Goal: Information Seeking & Learning: Learn about a topic

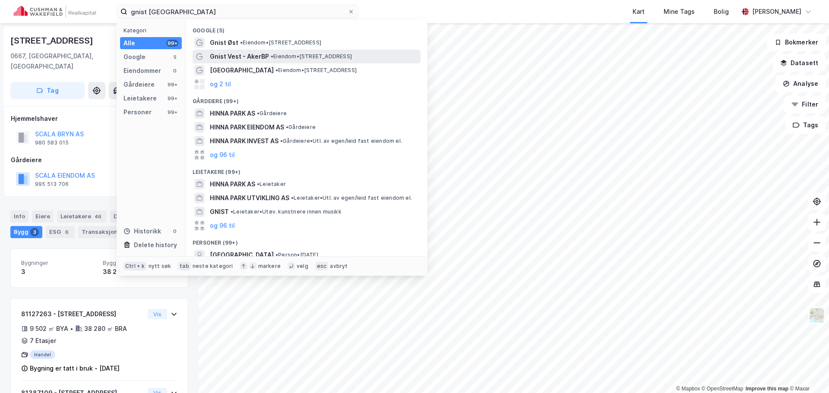
click at [370, 60] on div "Gnist Vest - AkerBP • Eiendom • [STREET_ADDRESS]" at bounding box center [314, 56] width 209 height 10
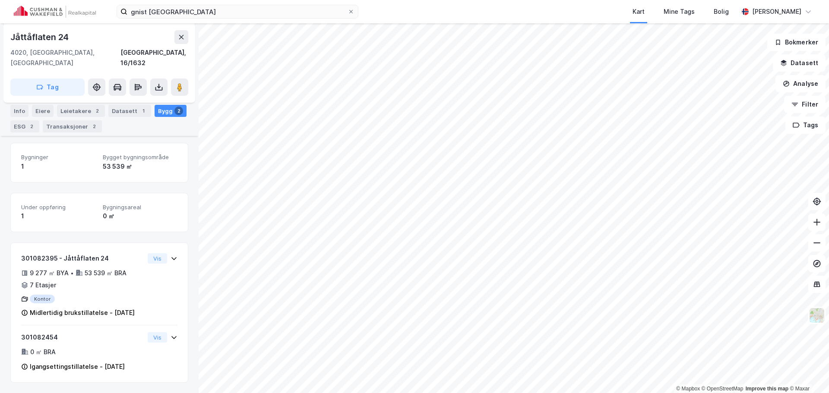
scroll to position [157, 0]
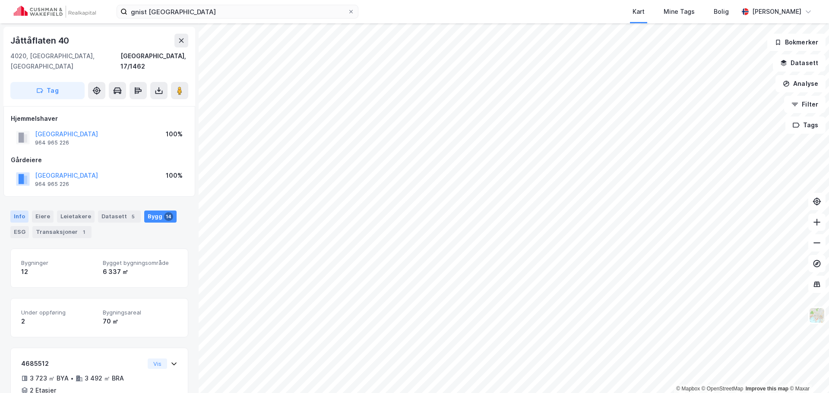
click at [15, 211] on div "Info" at bounding box center [19, 217] width 18 height 12
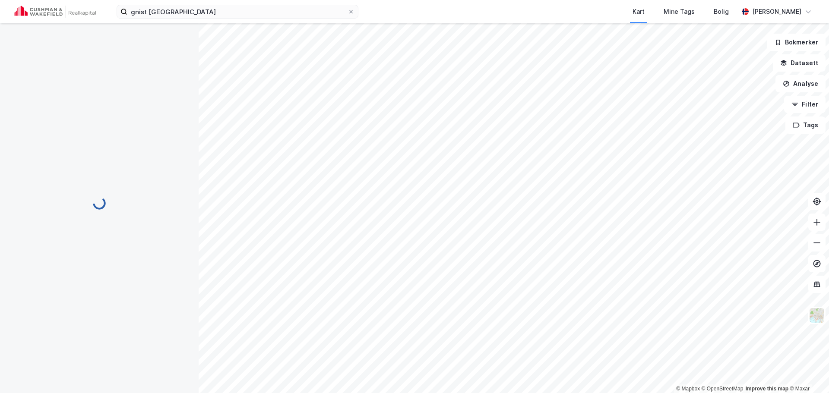
scroll to position [2, 0]
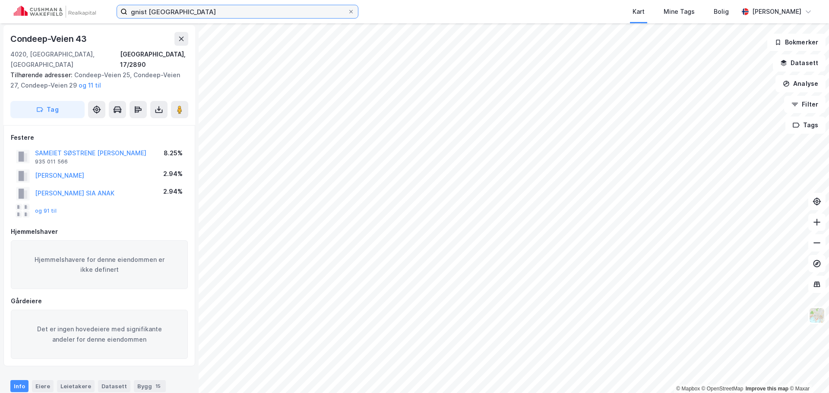
click at [244, 15] on input "gnist [GEOGRAPHIC_DATA]" at bounding box center [237, 11] width 220 height 13
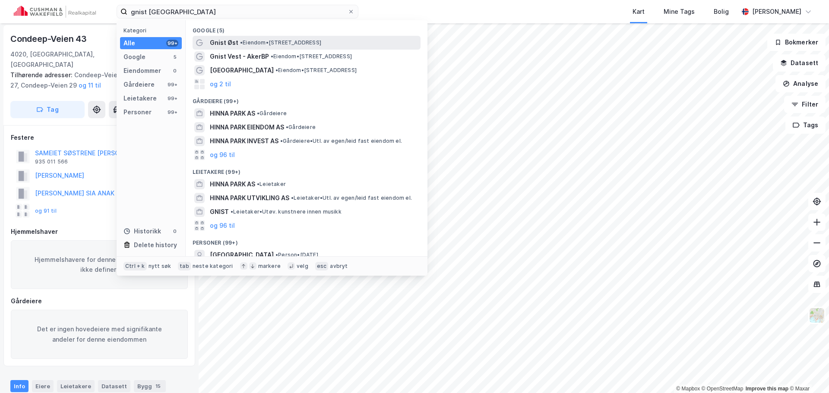
click at [297, 44] on span "• Eiendom • [STREET_ADDRESS]" at bounding box center [280, 42] width 81 height 7
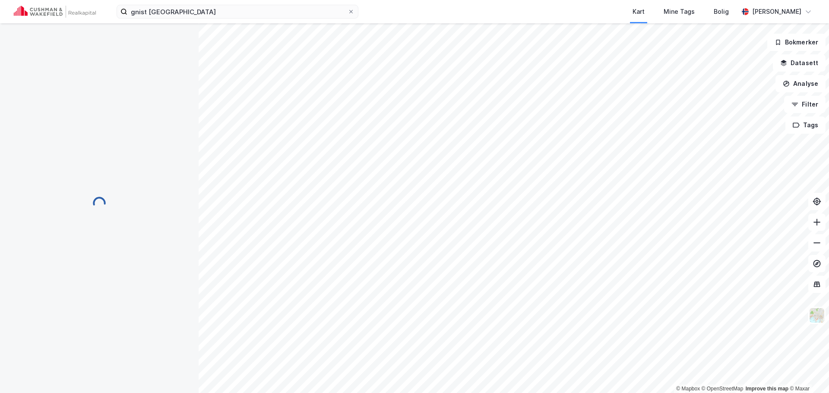
scroll to position [2, 0]
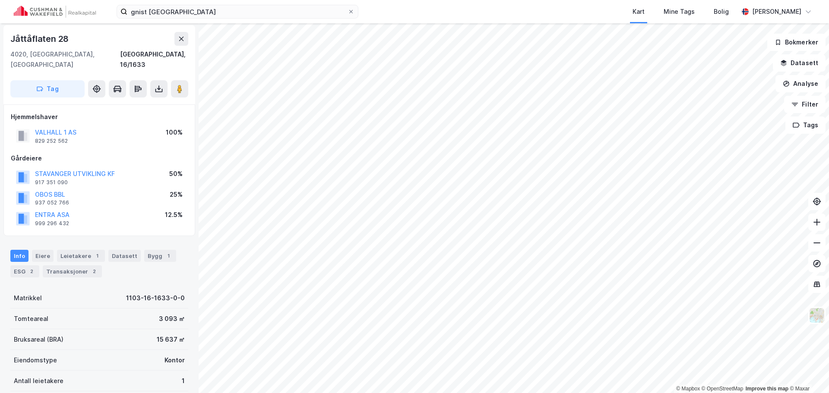
scroll to position [2, 0]
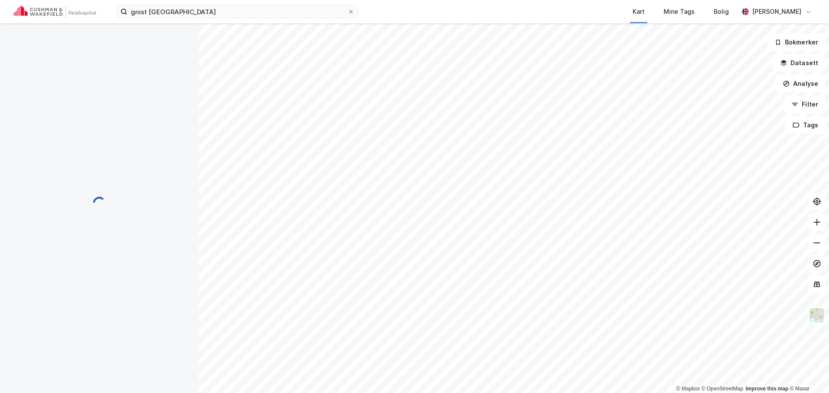
scroll to position [2, 0]
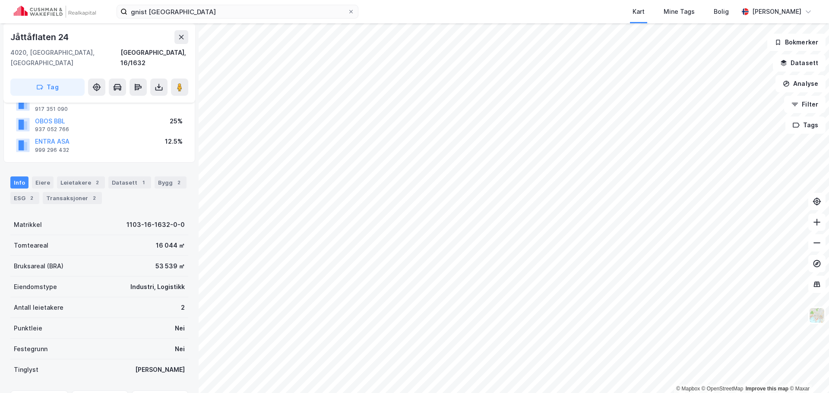
click at [93, 178] on div "2" at bounding box center [97, 182] width 9 height 9
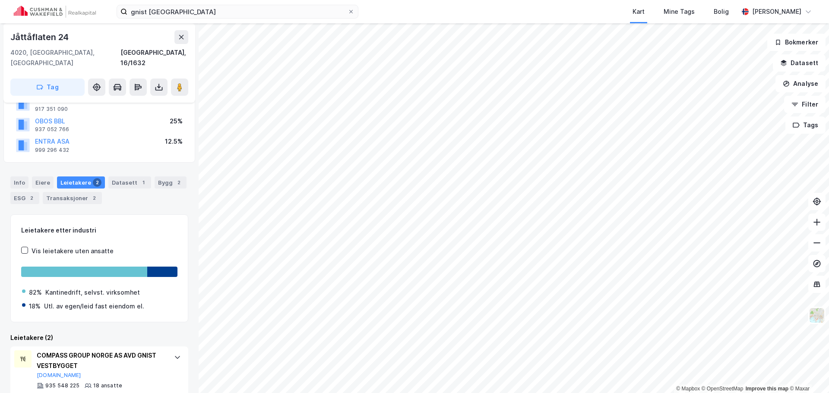
scroll to position [132, 0]
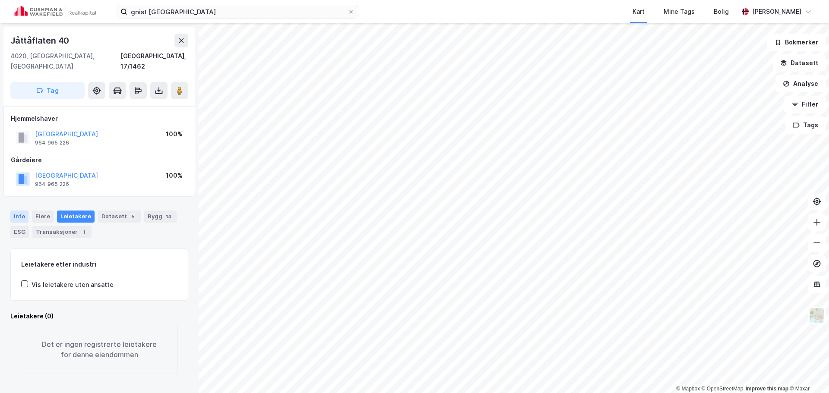
click at [16, 211] on div "Info" at bounding box center [19, 217] width 18 height 12
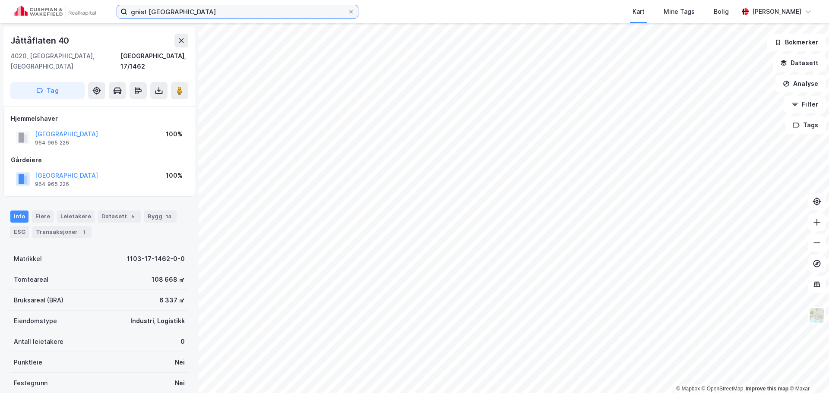
click at [260, 11] on input "gnist [GEOGRAPHIC_DATA]" at bounding box center [237, 11] width 220 height 13
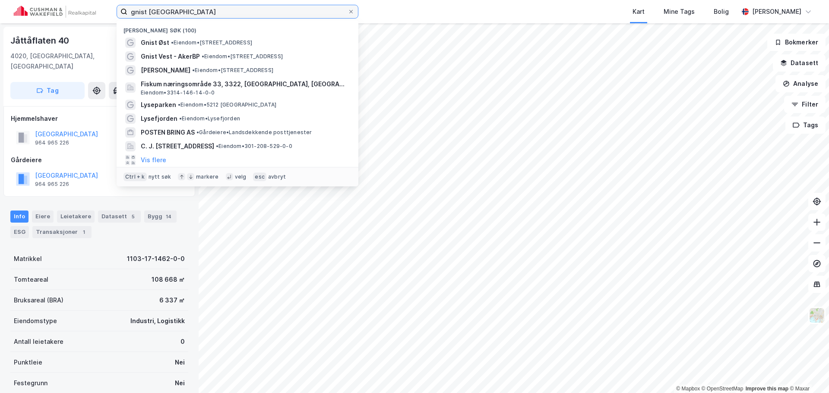
click at [260, 11] on input "gnist [GEOGRAPHIC_DATA]" at bounding box center [237, 11] width 220 height 13
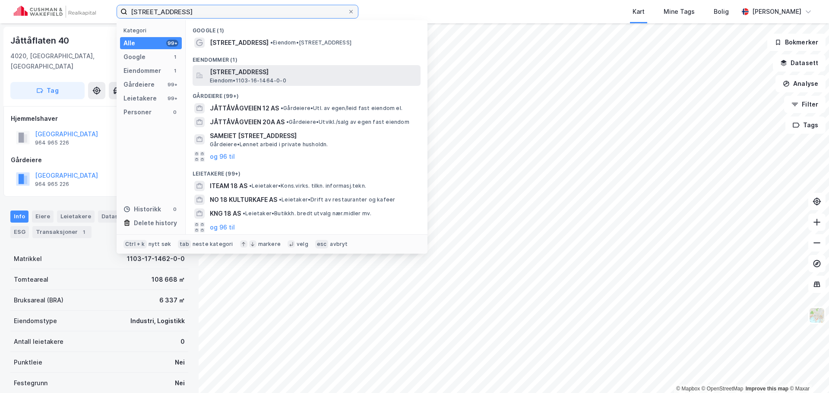
type input "[STREET_ADDRESS]"
click at [281, 71] on span "[STREET_ADDRESS]" at bounding box center [313, 72] width 207 height 10
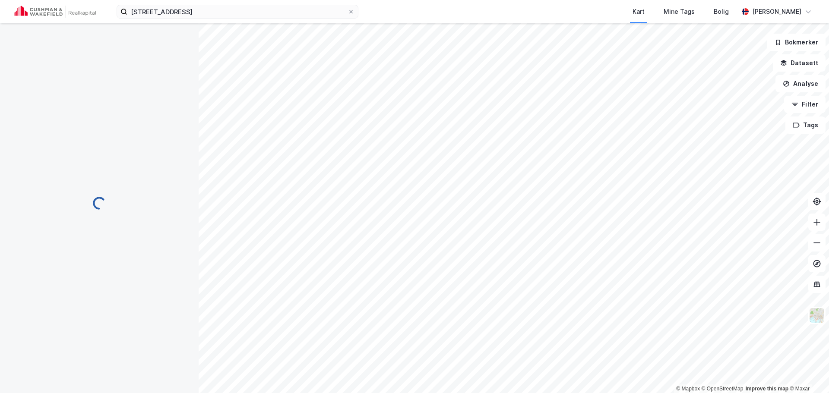
scroll to position [1, 0]
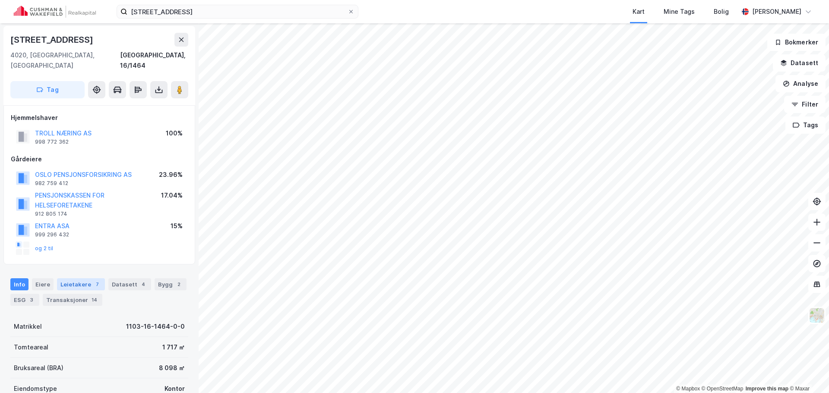
click at [94, 280] on div "7" at bounding box center [97, 284] width 9 height 9
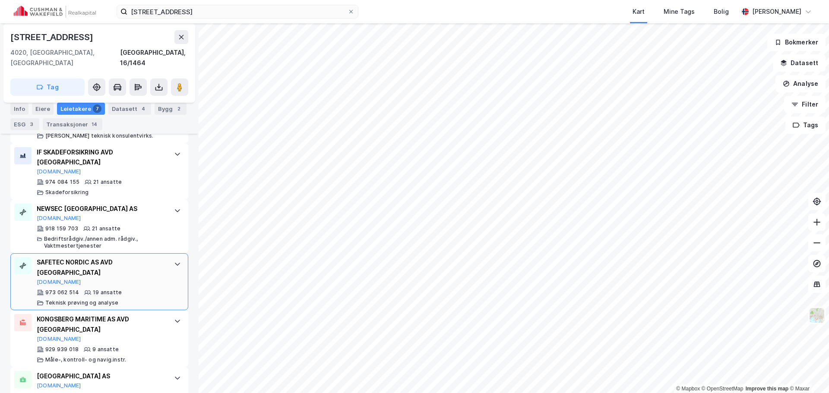
scroll to position [434, 0]
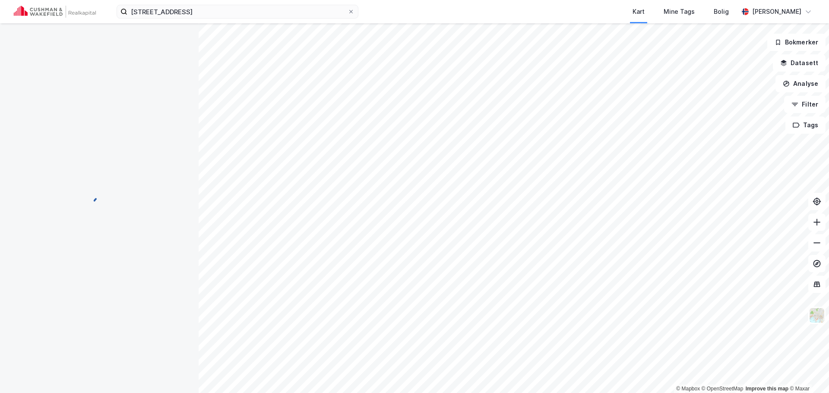
scroll to position [29, 0]
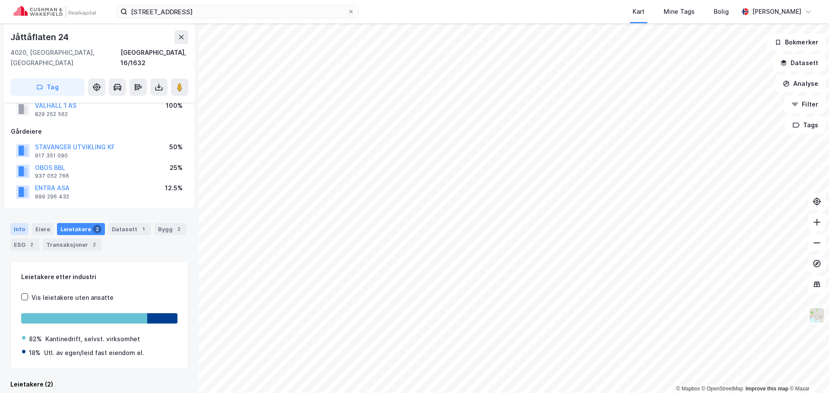
click at [23, 223] on div "Info" at bounding box center [19, 229] width 18 height 12
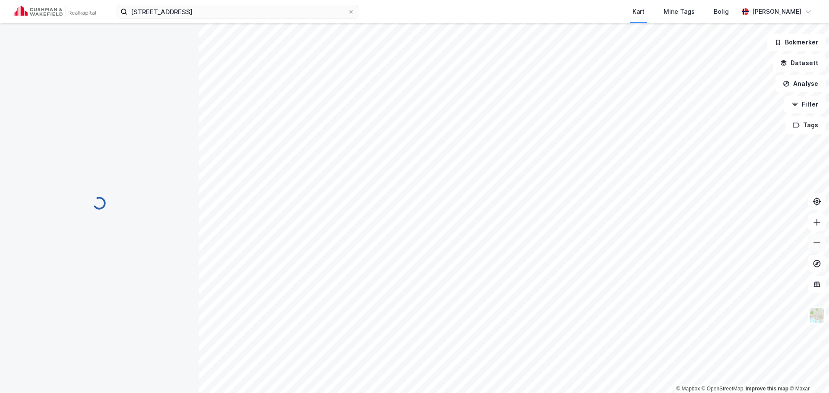
scroll to position [1, 0]
